Goal: Check status: Check status

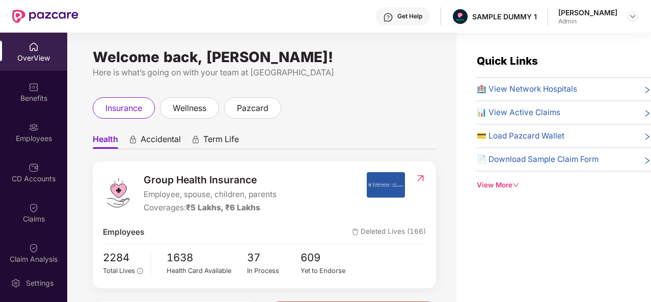
drag, startPoint x: 617, startPoint y: 13, endPoint x: 564, endPoint y: 13, distance: 53.0
click at [564, 13] on div "[PERSON_NAME] Admin" at bounding box center [598, 17] width 80 height 18
click at [483, 45] on div "Quick Links 🏥 View Network Hospitals 📊 View Active Claims 💳 Load Pazcard Wallet…" at bounding box center [553, 184] width 195 height 302
click at [393, 18] on img at bounding box center [388, 17] width 10 height 10
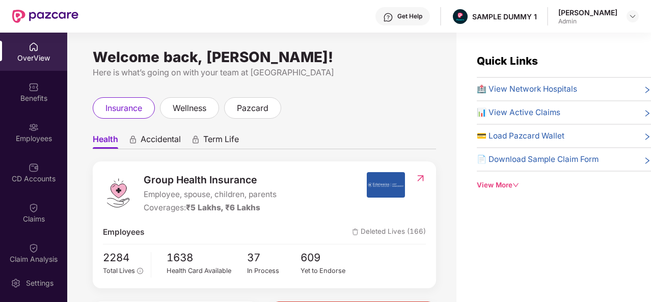
click at [410, 16] on div "Get Help" at bounding box center [409, 16] width 25 height 8
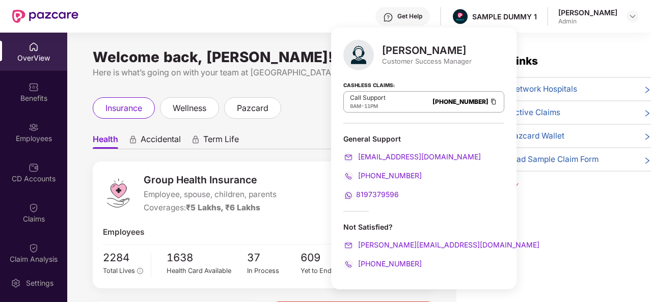
click at [300, 118] on div "insurance wellness pazcard" at bounding box center [264, 107] width 343 height 21
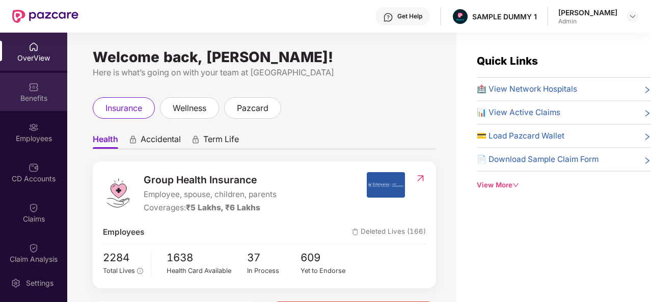
click at [45, 91] on div "Benefits" at bounding box center [33, 92] width 67 height 38
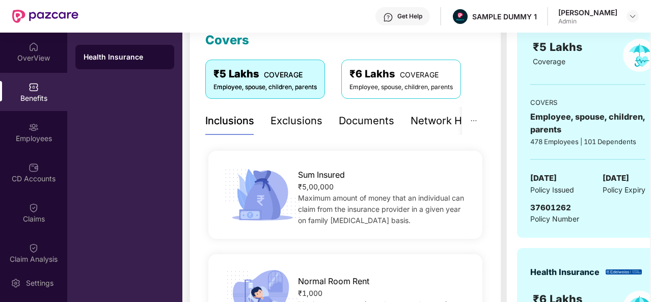
scroll to position [148, 0]
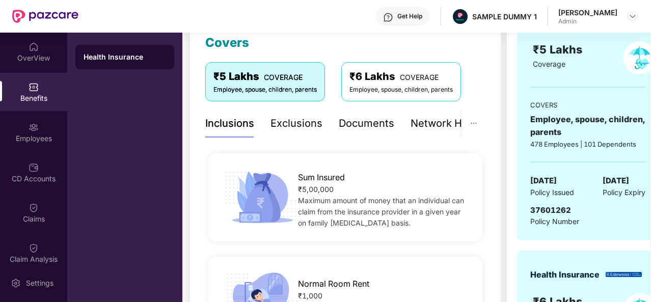
click at [282, 124] on div "Exclusions" at bounding box center [296, 124] width 52 height 16
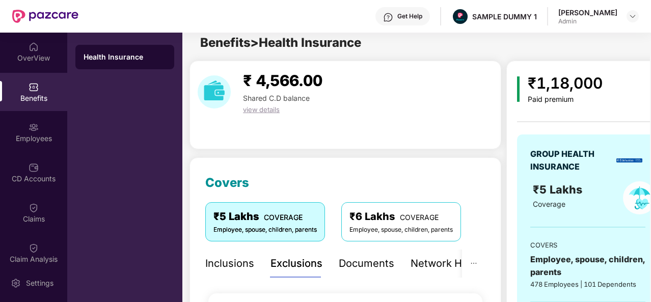
scroll to position [6, 0]
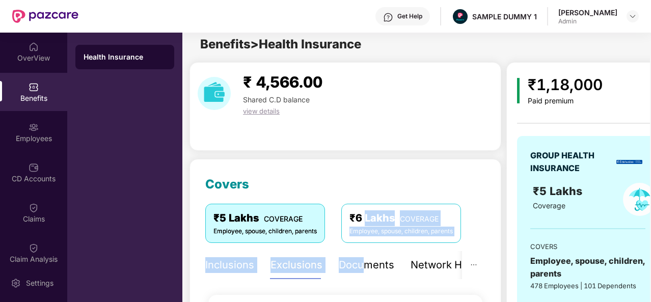
drag, startPoint x: 367, startPoint y: 207, endPoint x: 365, endPoint y: 265, distance: 58.1
click at [365, 265] on div "Documents" at bounding box center [367, 265] width 56 height 16
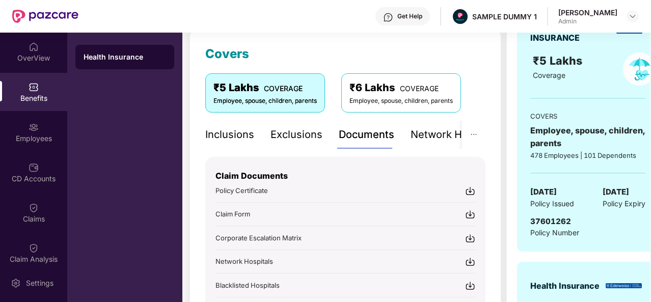
scroll to position [136, 0]
click at [434, 136] on div "Network Hospitals" at bounding box center [454, 135] width 89 height 16
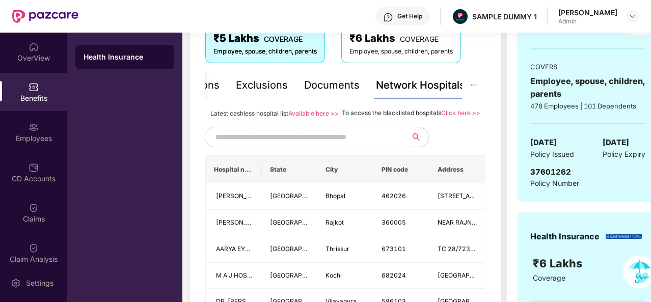
scroll to position [186, 0]
click at [269, 144] on input "text" at bounding box center [302, 136] width 174 height 15
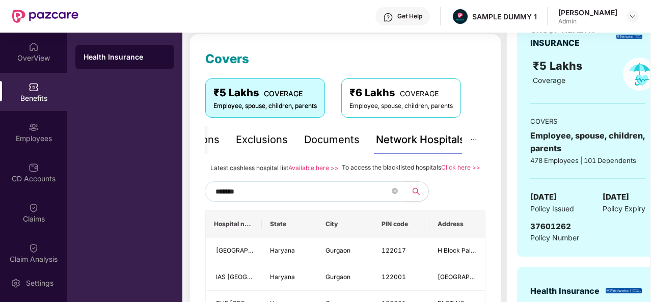
scroll to position [137, 0]
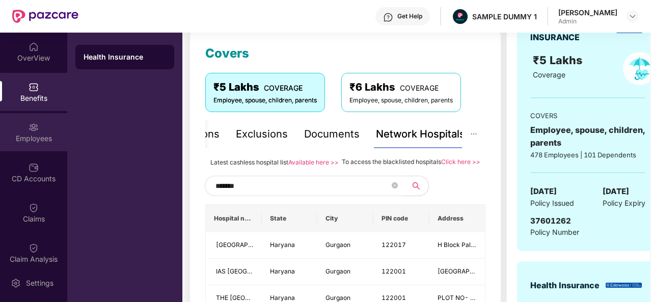
type input "*******"
click at [24, 136] on div "Employees" at bounding box center [33, 138] width 67 height 10
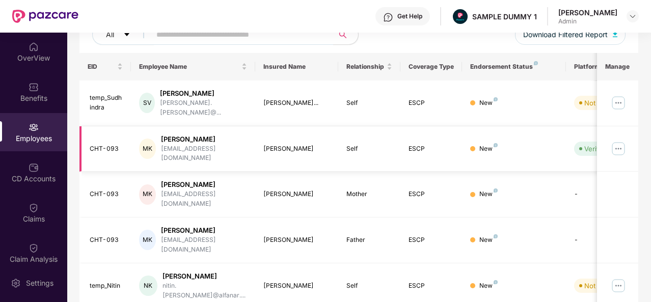
scroll to position [0, 0]
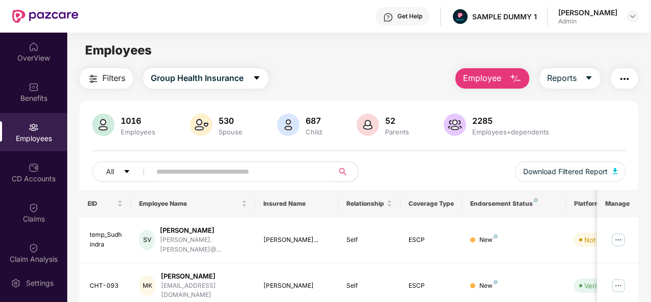
click at [508, 77] on button "Employee" at bounding box center [492, 78] width 74 height 20
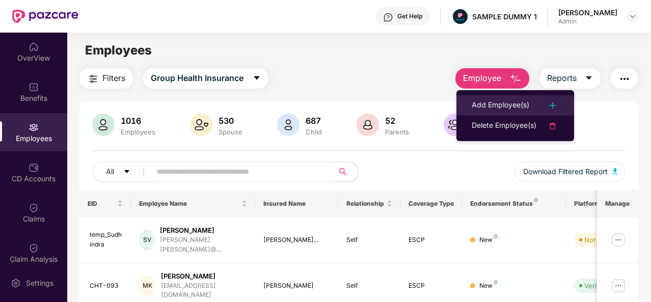
click at [511, 104] on div "Add Employee(s)" at bounding box center [501, 105] width 58 height 12
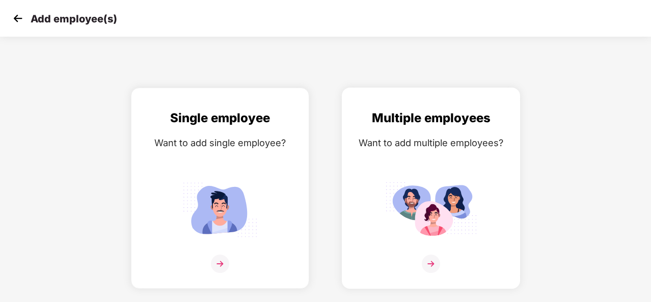
click at [435, 263] on img at bounding box center [431, 264] width 18 height 18
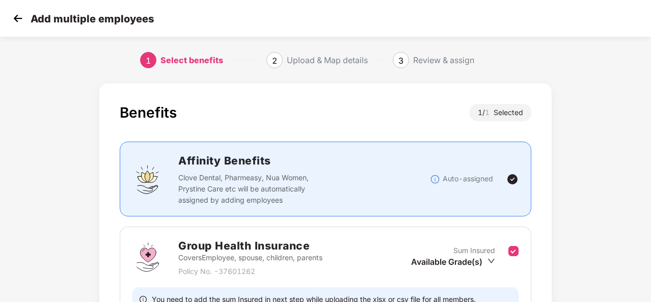
scroll to position [107, 0]
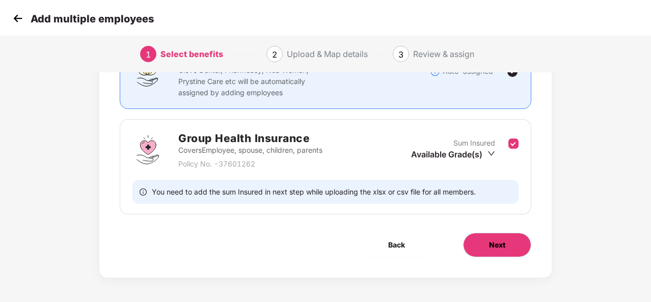
click at [493, 241] on span "Next" at bounding box center [497, 244] width 16 height 11
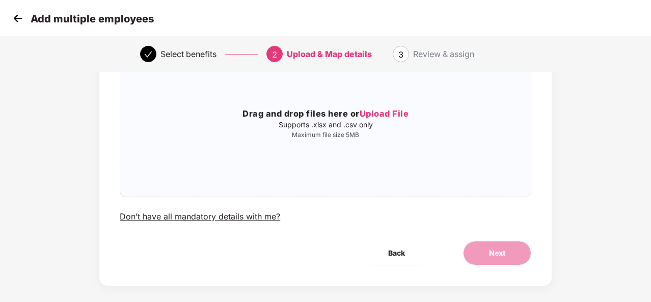
scroll to position [0, 0]
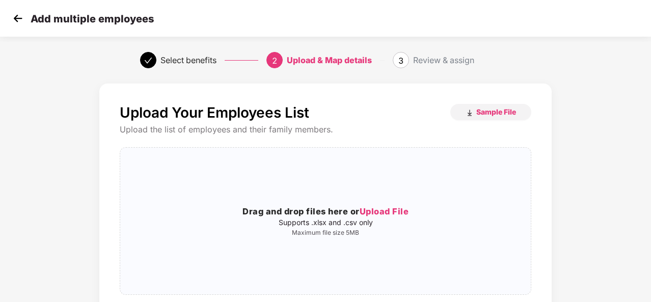
click at [16, 16] on img at bounding box center [17, 18] width 15 height 15
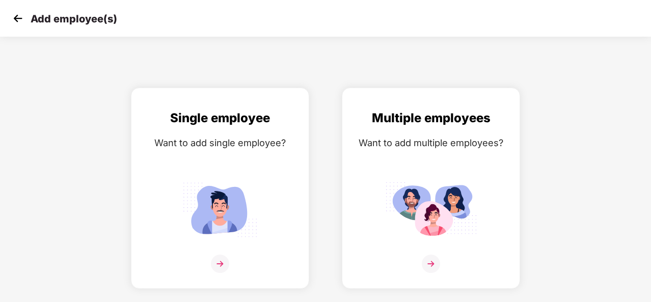
click at [16, 16] on img at bounding box center [17, 18] width 15 height 15
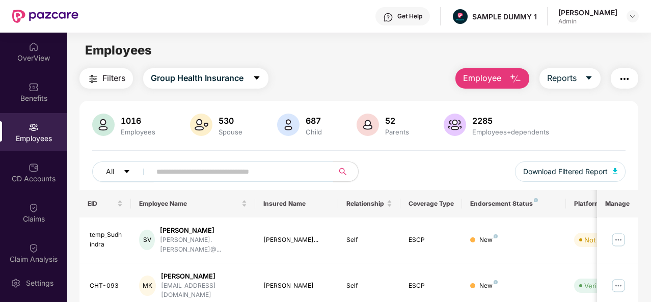
click at [515, 83] on img "button" at bounding box center [515, 79] width 12 height 12
click at [442, 79] on div "Filters Group Health Insurance Employee Reports" at bounding box center [358, 78] width 559 height 20
click at [591, 74] on icon "caret-down" at bounding box center [589, 78] width 8 height 8
click at [624, 81] on img "button" at bounding box center [624, 79] width 12 height 12
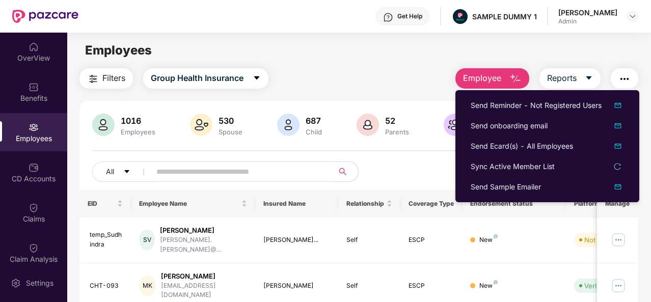
click at [630, 73] on img "button" at bounding box center [624, 79] width 12 height 12
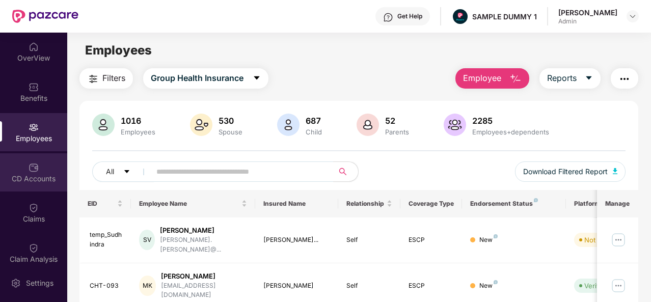
click at [35, 181] on div "CD Accounts" at bounding box center [33, 179] width 67 height 10
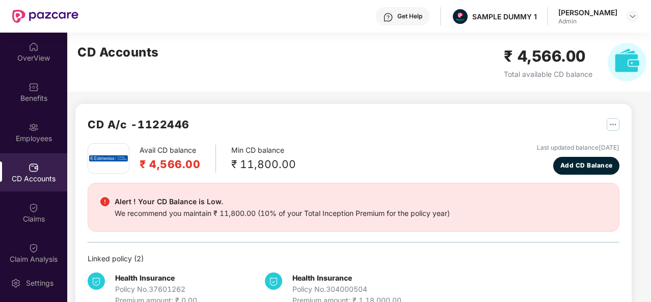
scroll to position [26, 0]
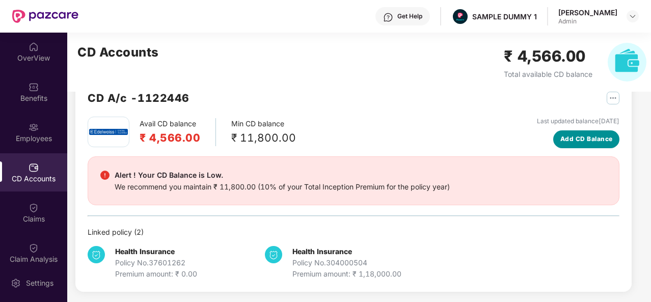
click at [586, 137] on span "Add CD Balance" at bounding box center [586, 139] width 52 height 10
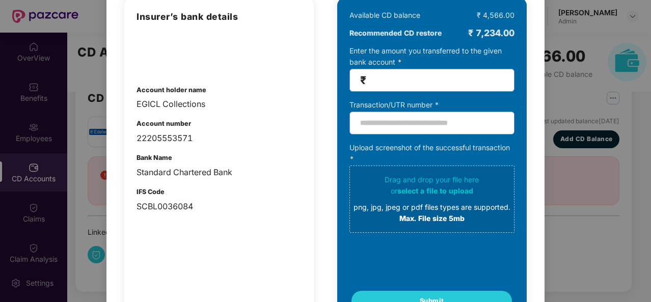
scroll to position [0, 0]
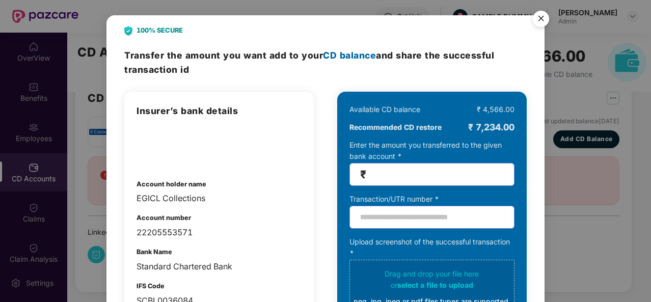
click at [544, 19] on img "Close" at bounding box center [541, 20] width 29 height 29
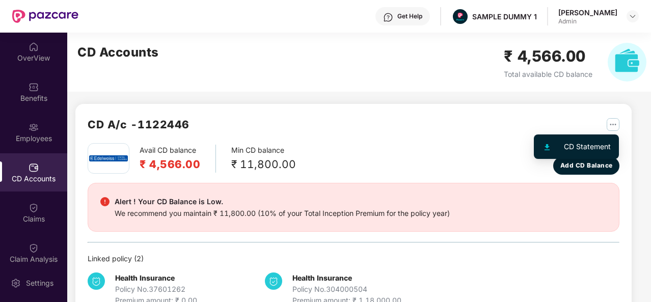
click at [616, 124] on img "button" at bounding box center [612, 124] width 13 height 13
click at [614, 124] on img "button" at bounding box center [612, 124] width 13 height 13
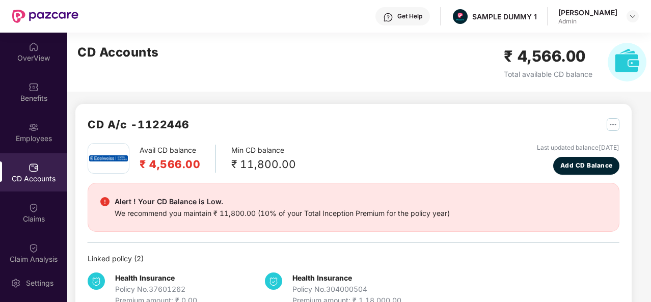
scroll to position [27, 0]
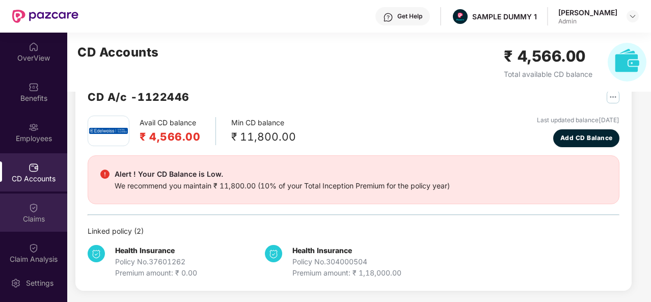
click at [29, 218] on div "Claims" at bounding box center [33, 219] width 67 height 10
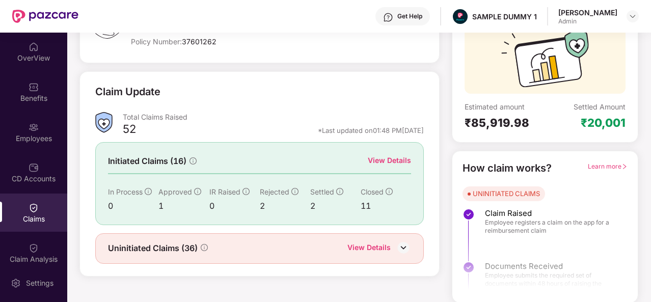
scroll to position [95, 0]
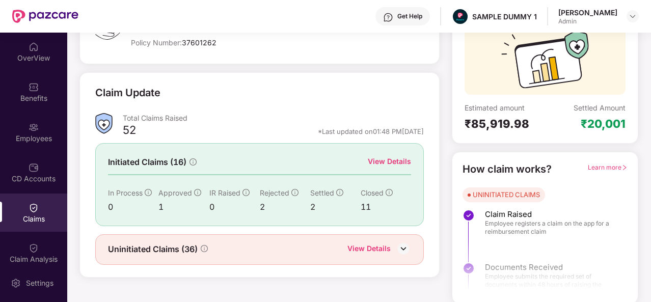
click at [398, 158] on div "View Details" at bounding box center [389, 161] width 43 height 11
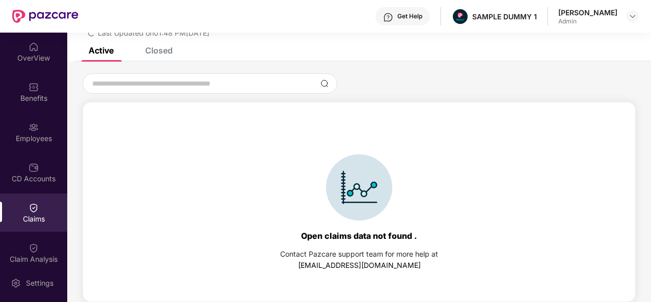
scroll to position [0, 0]
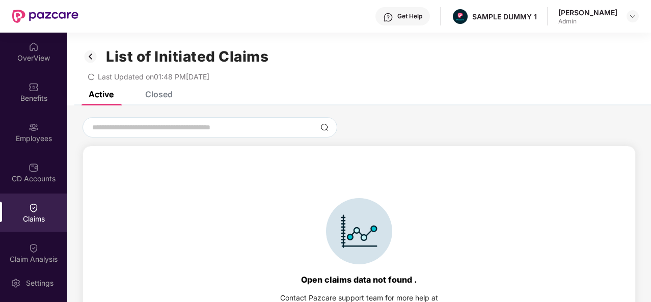
click at [163, 93] on div "Closed" at bounding box center [158, 94] width 27 height 10
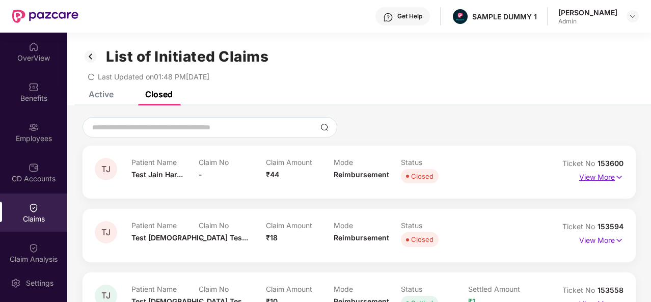
click at [592, 175] on p "View More" at bounding box center [601, 176] width 44 height 14
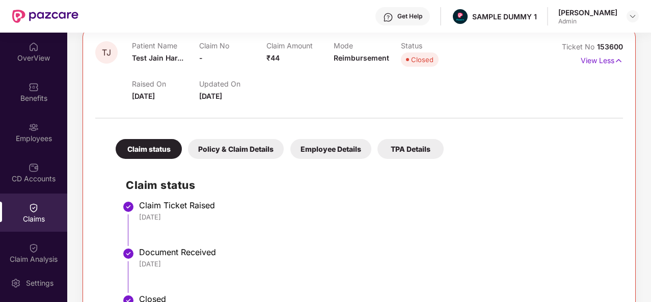
scroll to position [155, 0]
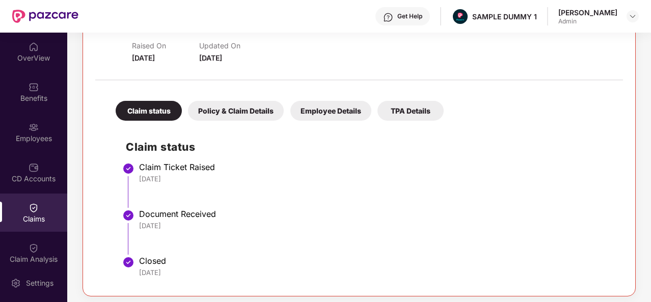
click at [256, 107] on div "Policy & Claim Details" at bounding box center [236, 111] width 96 height 20
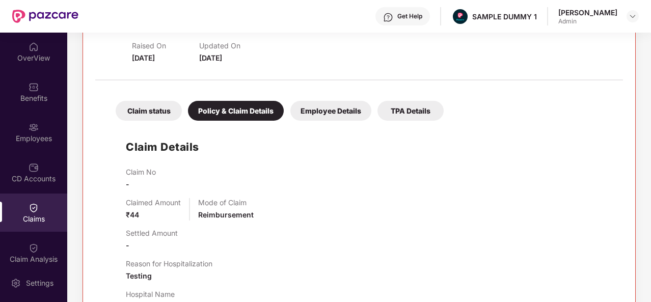
click at [333, 112] on div "Employee Details" at bounding box center [330, 111] width 81 height 20
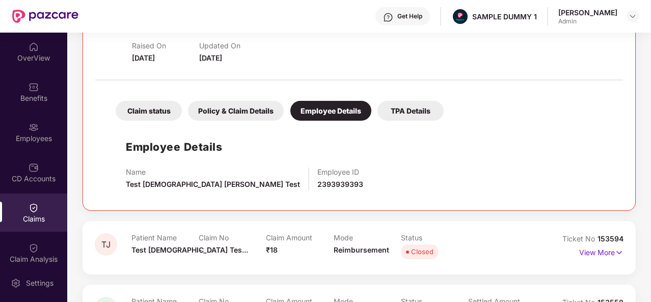
click at [146, 112] on div "Claim status" at bounding box center [149, 111] width 66 height 20
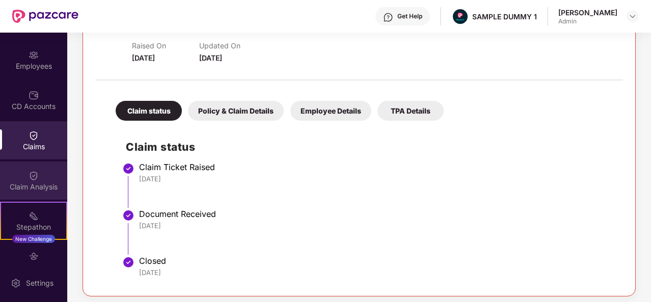
scroll to position [81, 0]
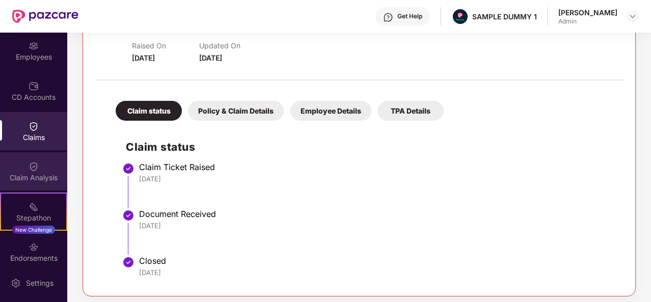
click at [40, 174] on div "Claim Analysis" at bounding box center [33, 178] width 67 height 10
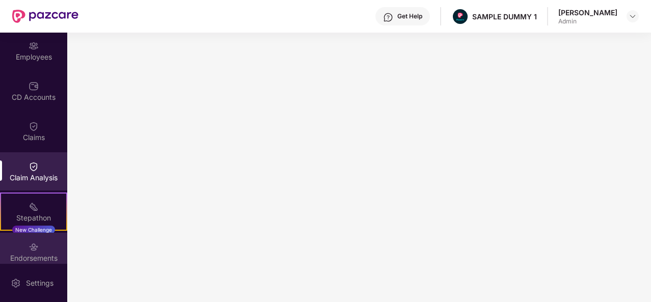
scroll to position [171, 0]
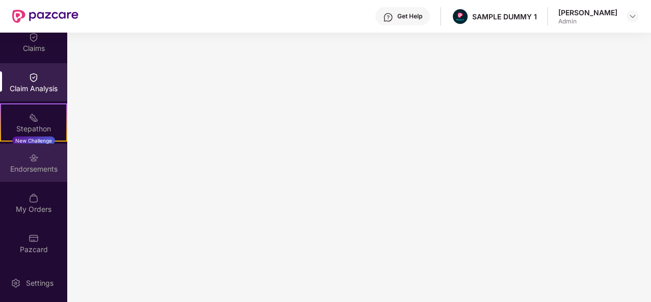
click at [35, 156] on img at bounding box center [34, 158] width 10 height 10
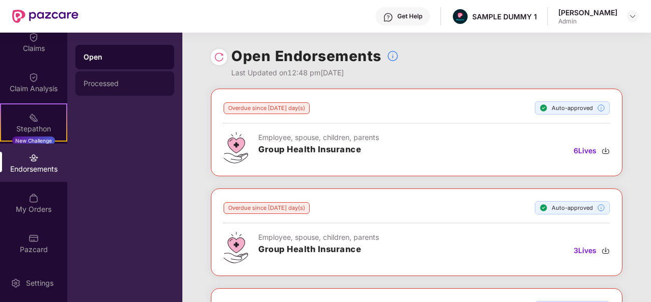
click at [113, 79] on div "Processed" at bounding box center [124, 83] width 99 height 24
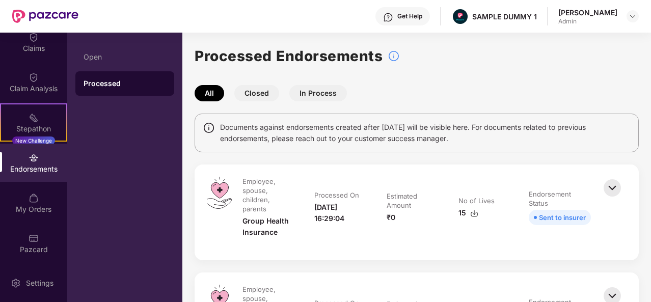
click at [609, 184] on img at bounding box center [612, 188] width 22 height 22
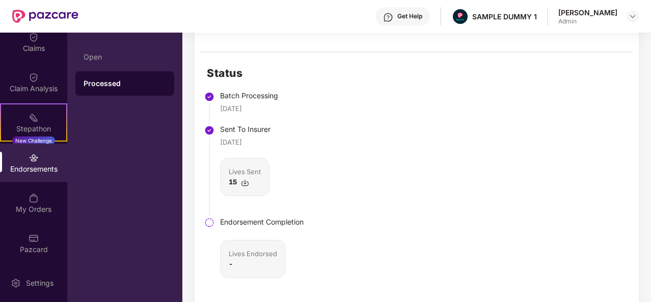
scroll to position [252, 0]
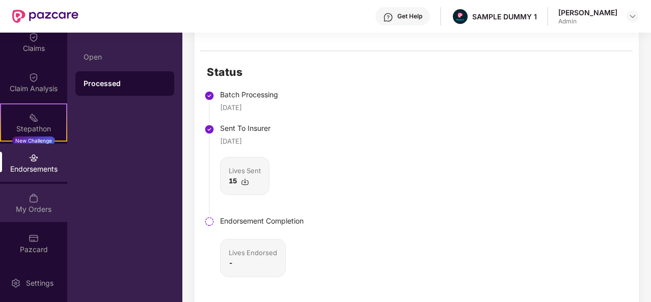
click at [27, 208] on div "My Orders" at bounding box center [33, 209] width 67 height 10
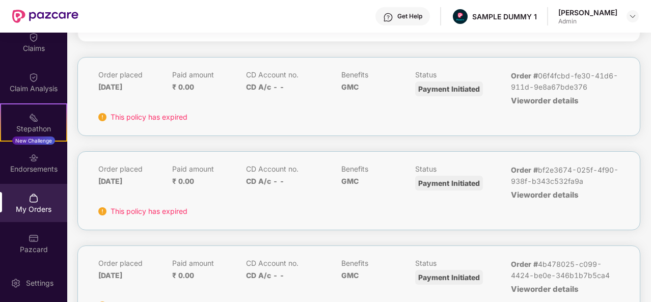
scroll to position [0, 0]
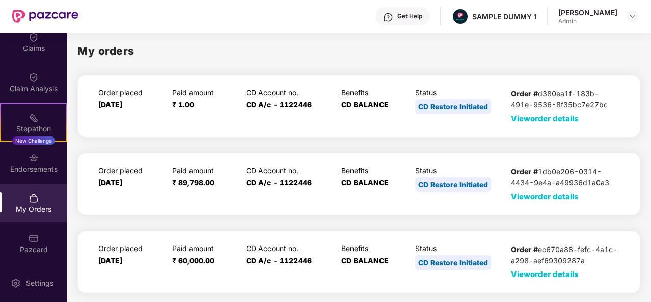
click at [551, 116] on span "View order details" at bounding box center [545, 119] width 68 height 10
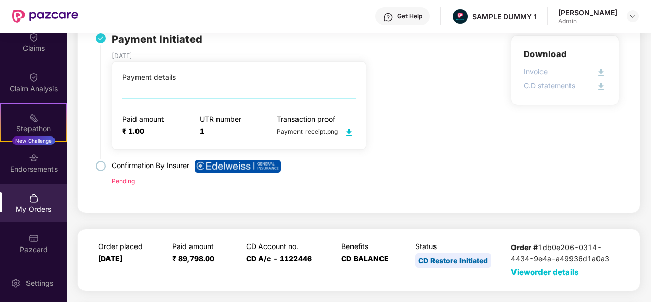
scroll to position [49, 0]
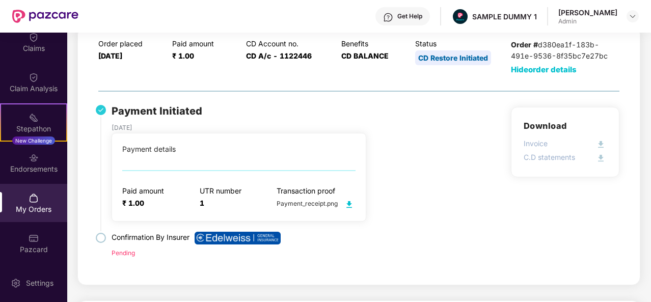
click at [441, 209] on div "Payment Initiated [DATE] Payment details Paid amount ₹ 1.00 UTR number 1 Transa…" at bounding box center [358, 189] width 521 height 165
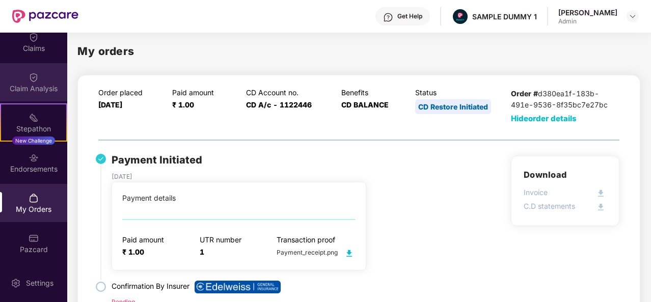
scroll to position [0, 0]
